Goal: Information Seeking & Learning: Learn about a topic

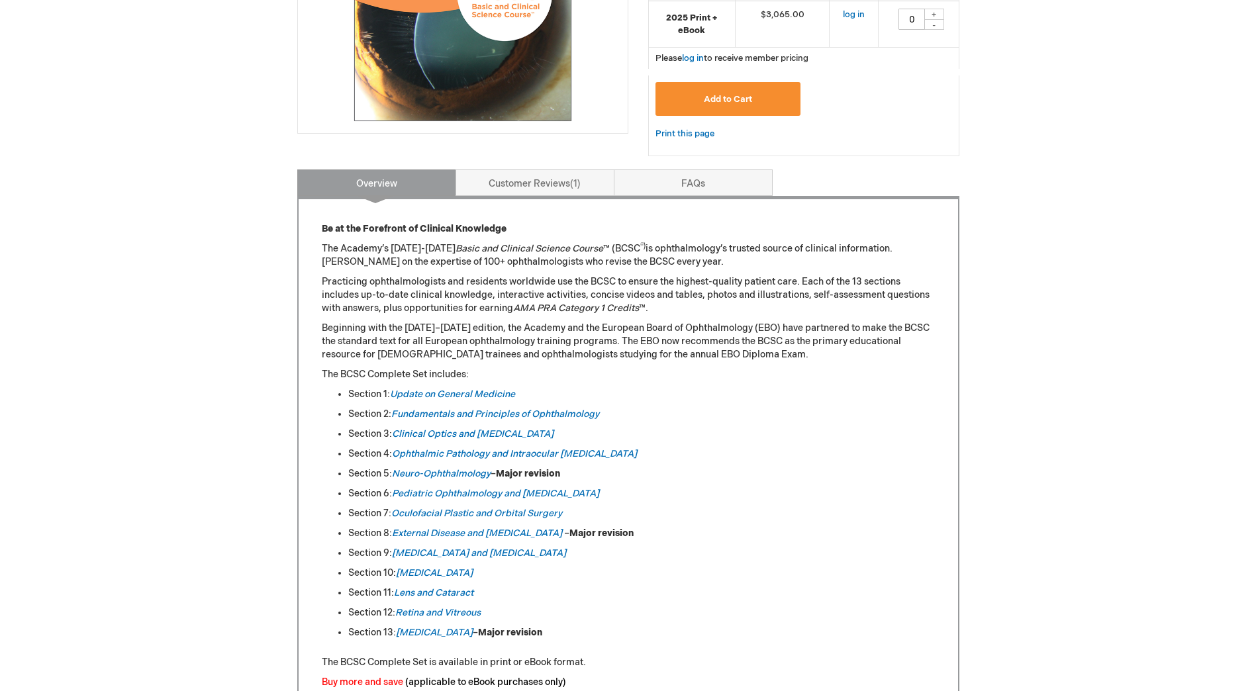
scroll to position [530, 0]
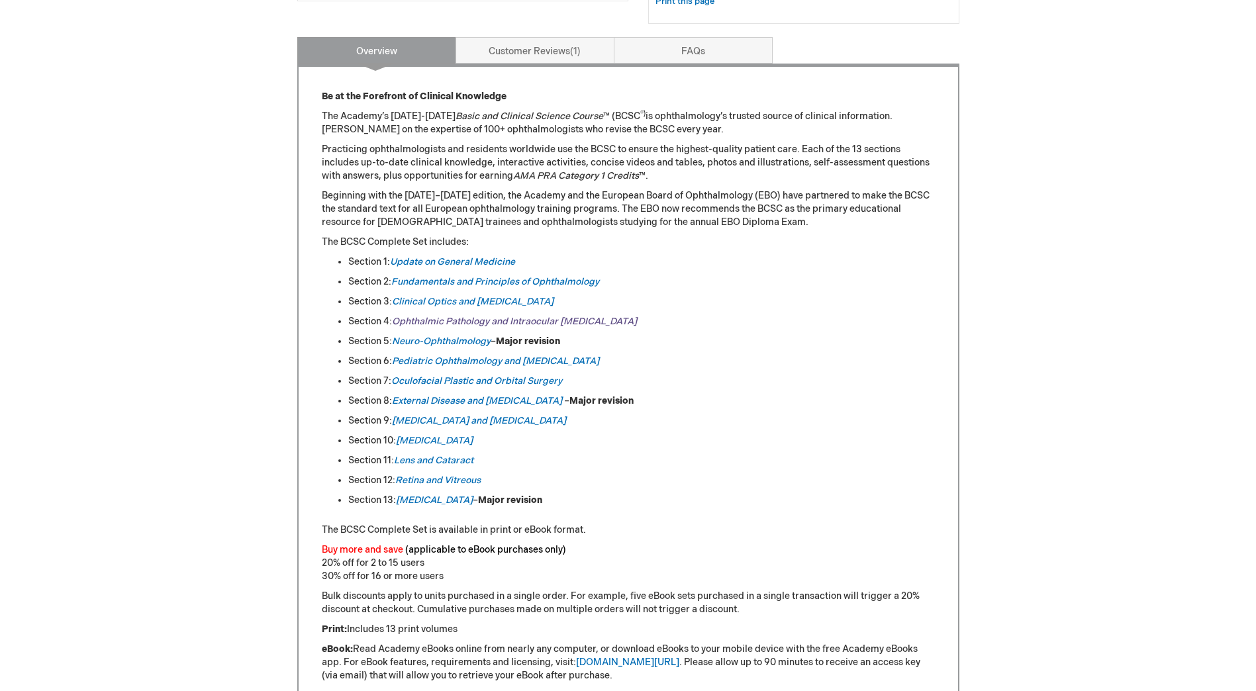
click at [537, 323] on em "Ophthalmic Pathology and Intraocular Tumors" at bounding box center [514, 321] width 245 height 11
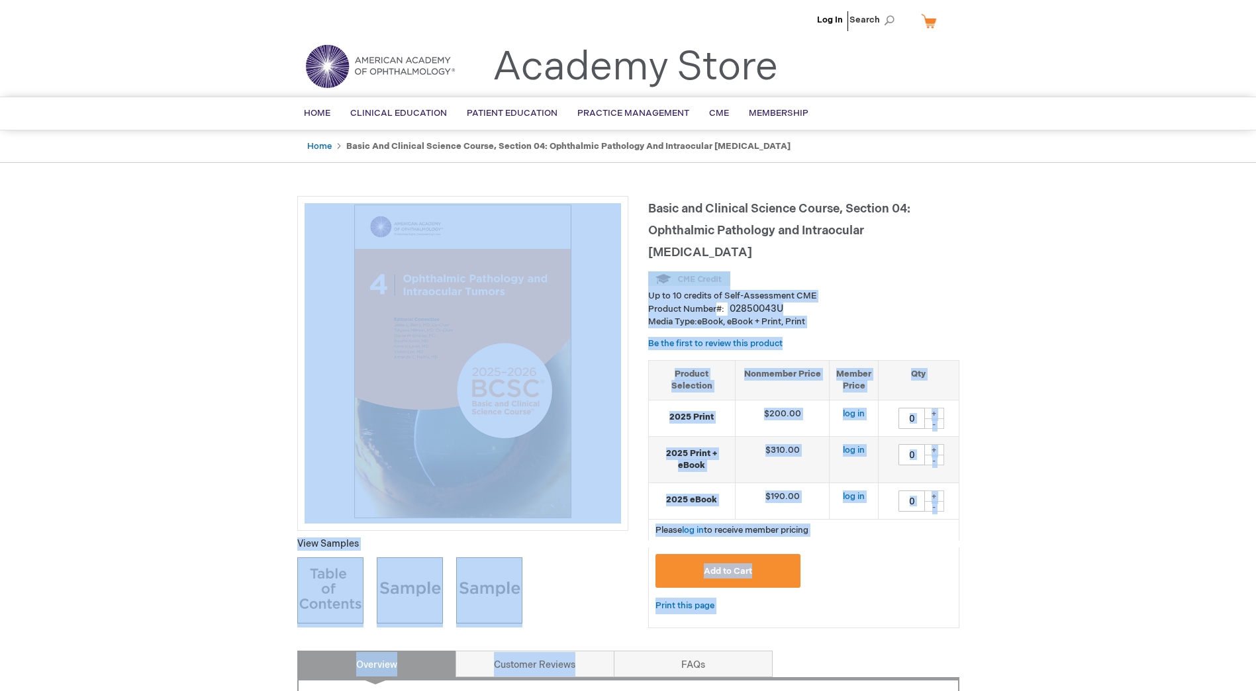
drag, startPoint x: 690, startPoint y: 208, endPoint x: 647, endPoint y: 210, distance: 43.8
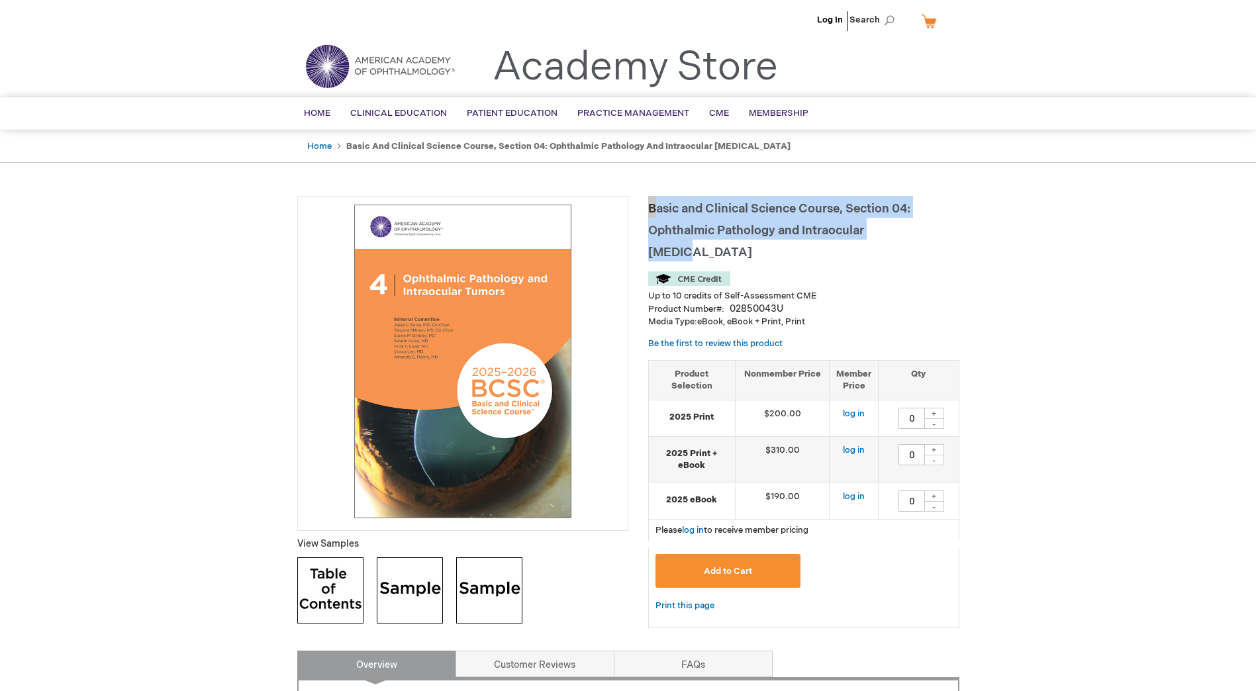
drag, startPoint x: 916, startPoint y: 228, endPoint x: 647, endPoint y: 213, distance: 269.2
click at [648, 213] on h1 "Basic and Clinical Science Course, Section 04: Ophthalmic Pathology and Intraoc…" at bounding box center [803, 229] width 311 height 66
copy span "Basic and Clinical Science Course, Section 04: Ophthalmic Pathology and Intraoc…"
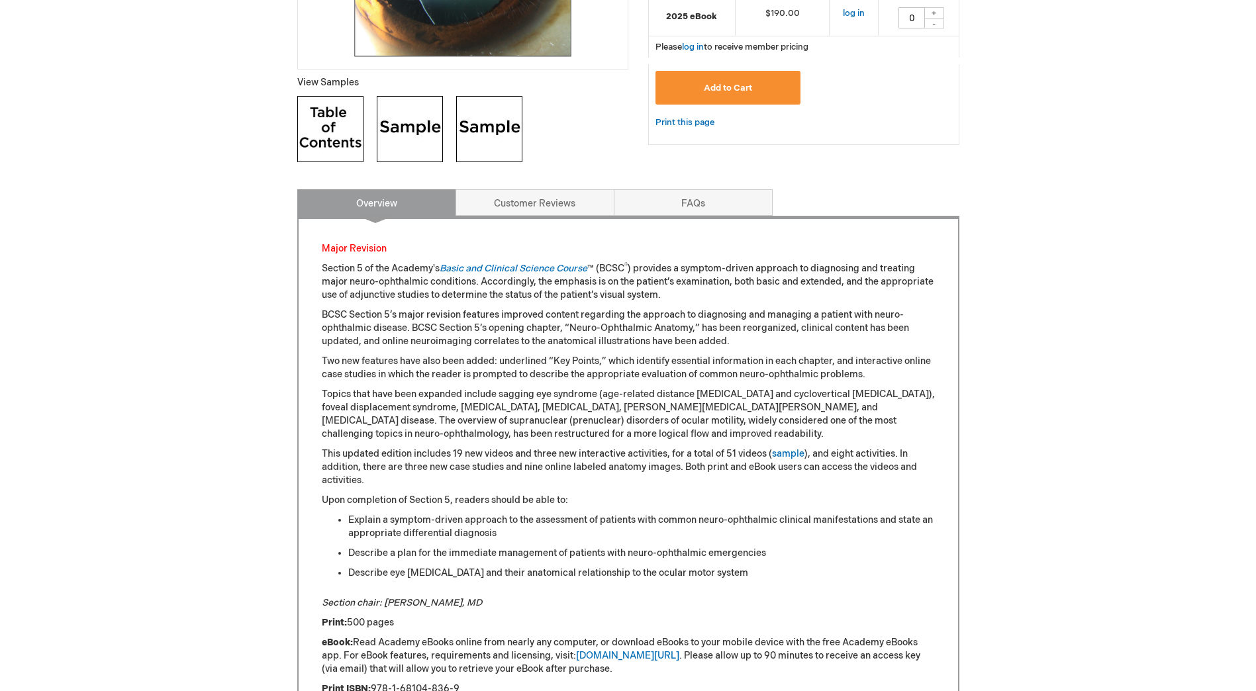
scroll to position [234, 0]
